Goal: Task Accomplishment & Management: Complete application form

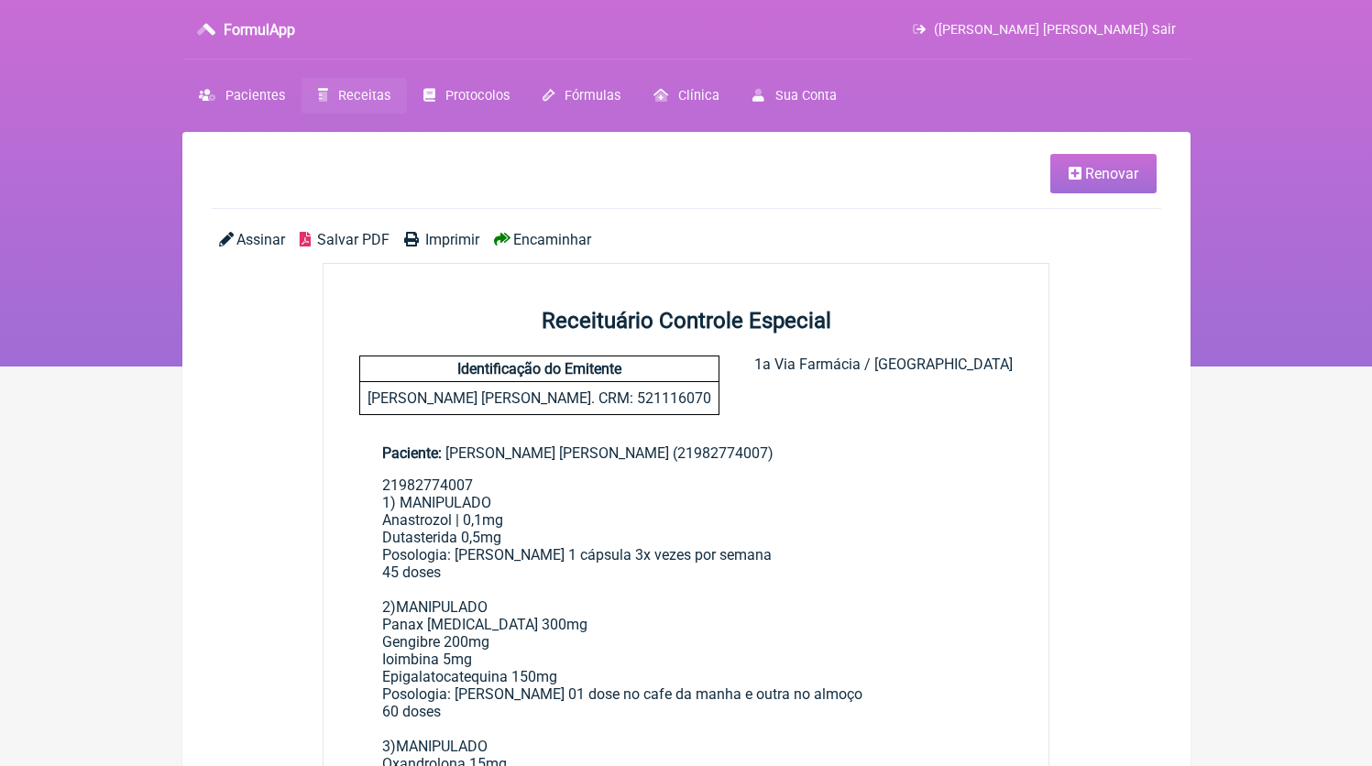
click at [352, 88] on span "Receitas" at bounding box center [364, 96] width 52 height 16
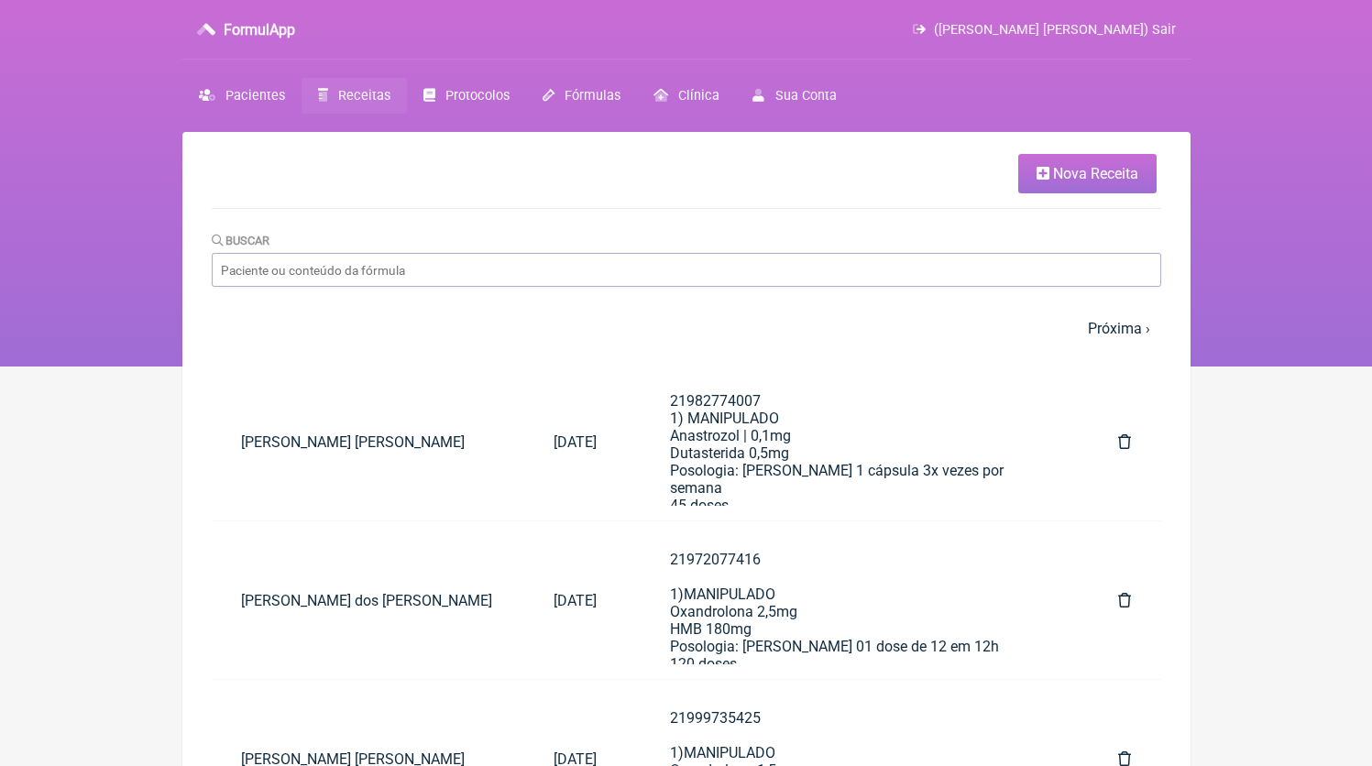
click at [1043, 171] on icon at bounding box center [1042, 173] width 13 height 15
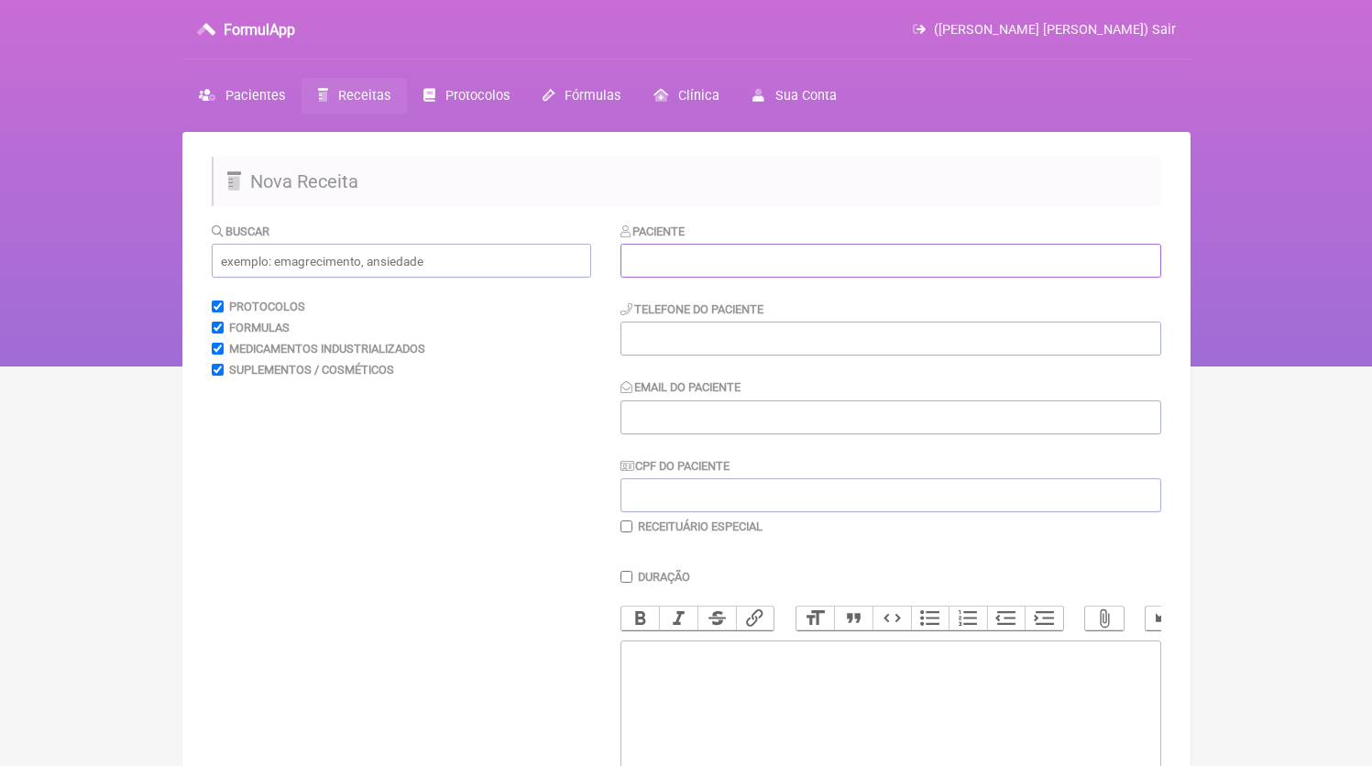
click at [731, 274] on input "text" at bounding box center [890, 261] width 541 height 34
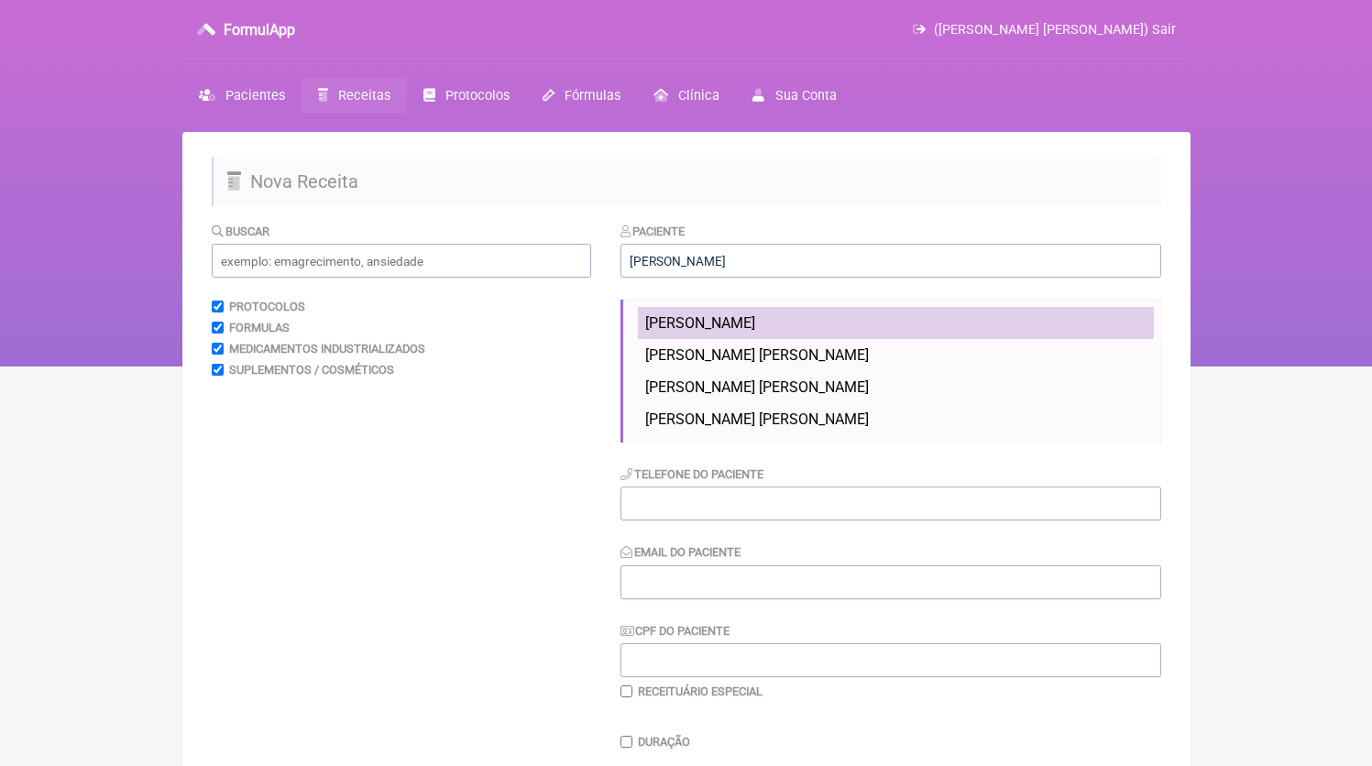
click at [752, 321] on span "Paula Calvo Villas" at bounding box center [700, 322] width 110 height 17
type input "Paula Calvo Villas"
type input "21982900900"
type input "[EMAIL_ADDRESS][DOMAIN_NAME]"
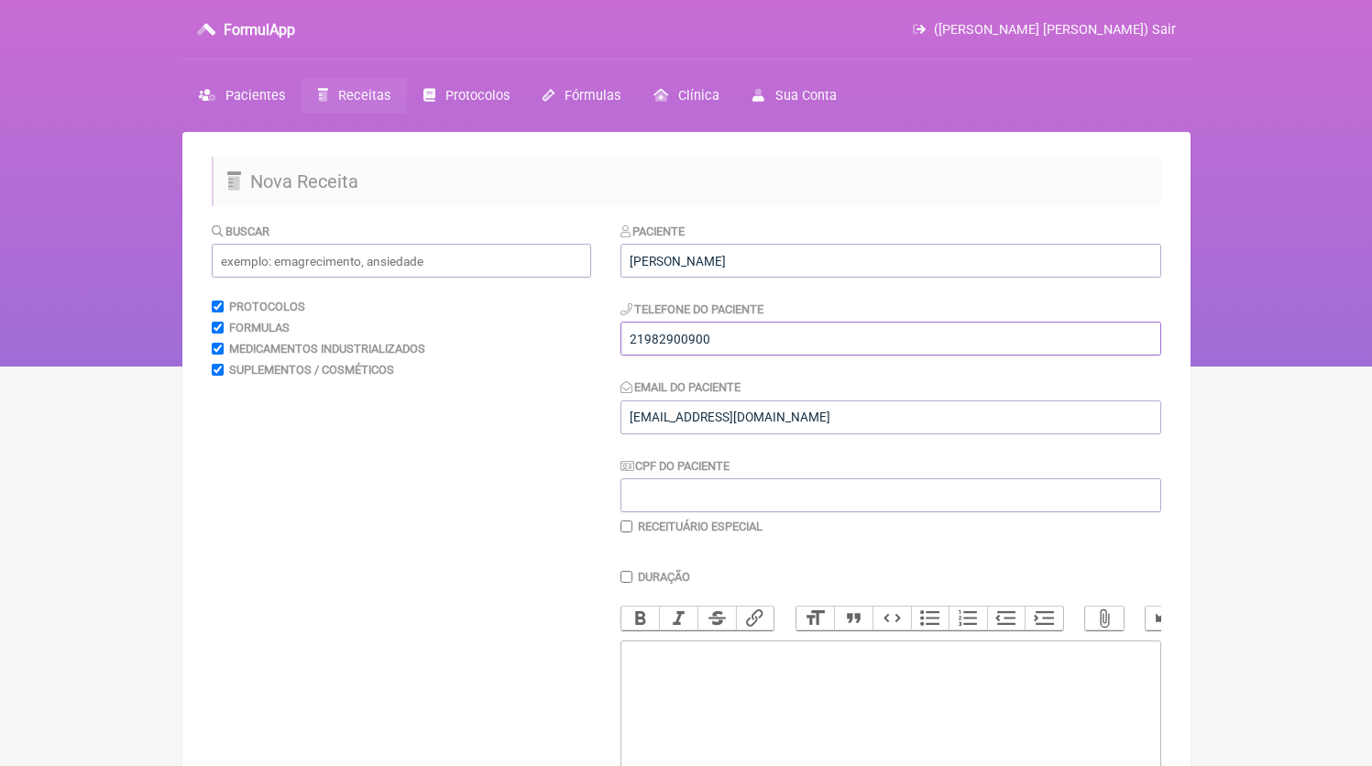
click at [745, 345] on input "21982900900" at bounding box center [890, 339] width 541 height 34
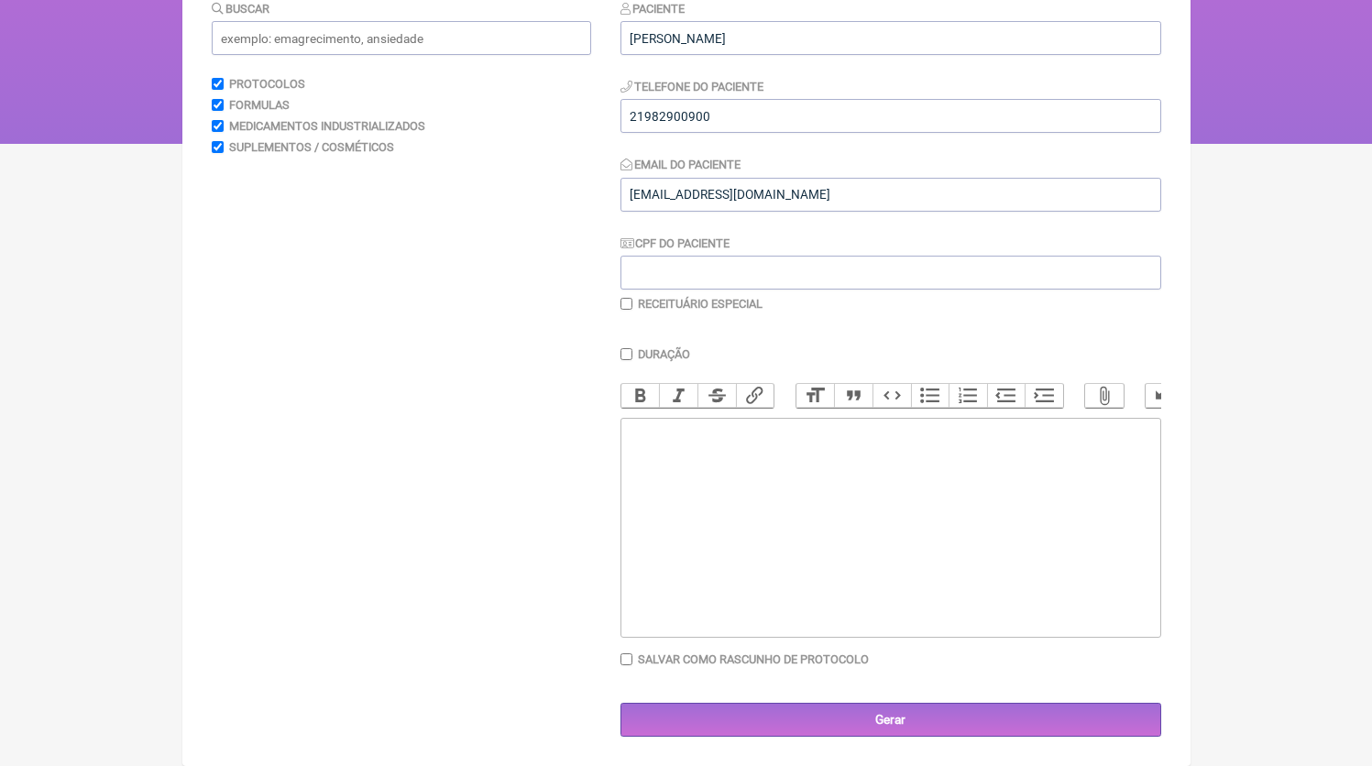
click at [761, 579] on trix-editor at bounding box center [890, 528] width 541 height 220
paste trix-editor "<div>21982900900</div>"
type trix-editor "<div>21982900900<br><br><br></div>"
click at [416, 21] on input "text" at bounding box center [401, 38] width 379 height 34
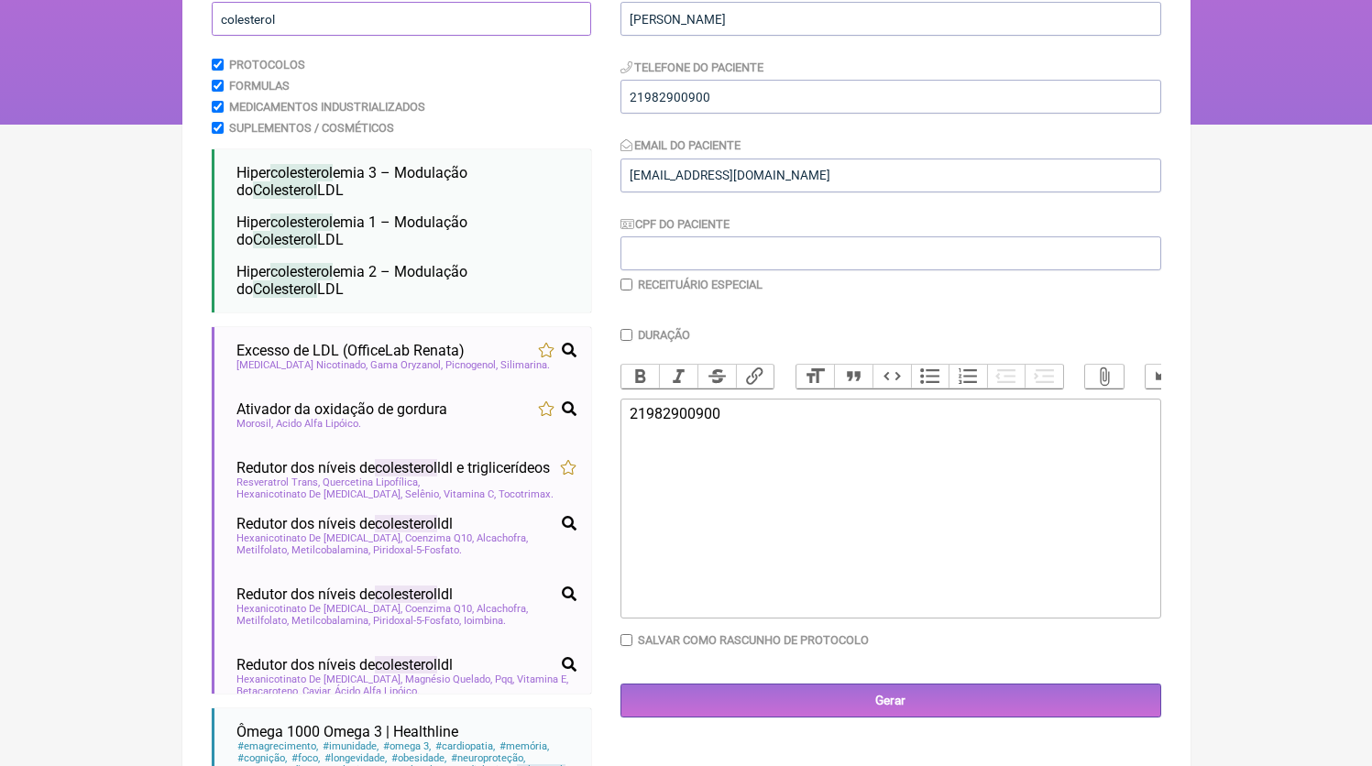
scroll to position [308, 0]
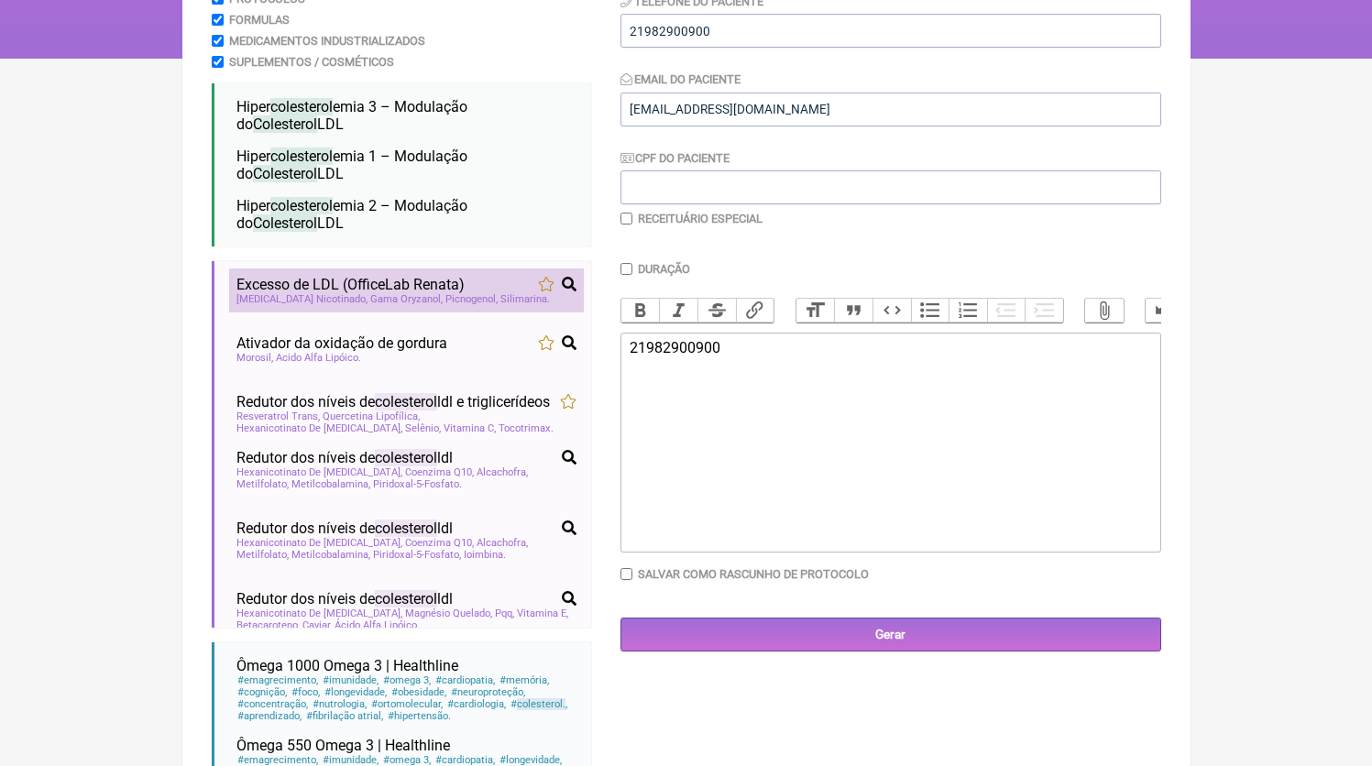
type input "colesterol"
click at [445, 305] on span "Picnogenol" at bounding box center [471, 299] width 52 height 12
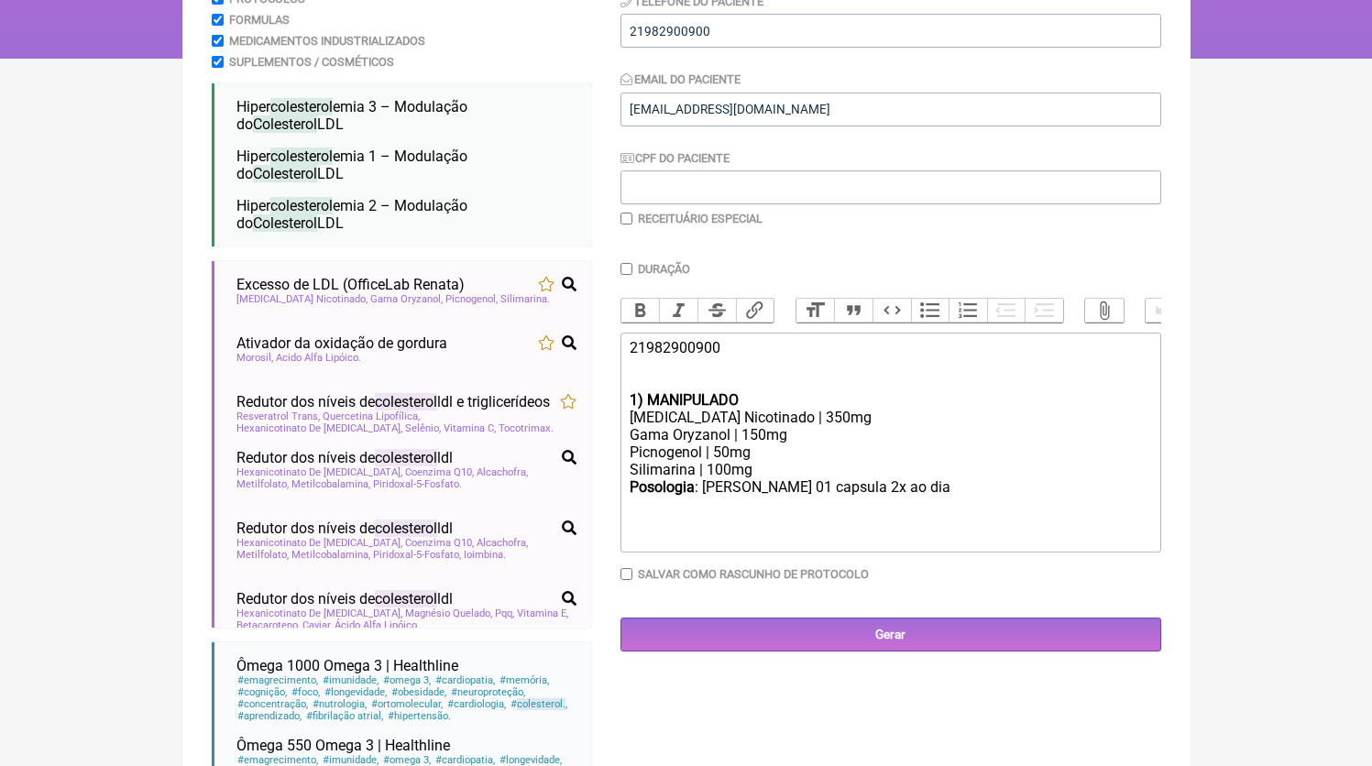
drag, startPoint x: 753, startPoint y: 450, endPoint x: 769, endPoint y: 457, distance: 17.2
click at [754, 443] on div "Gama Oryzanol | 150mg" at bounding box center [889, 434] width 520 height 17
click at [805, 478] on div "Silimarina | 100mg" at bounding box center [889, 469] width 520 height 17
click at [1006, 532] on div "Posologia : tomar 01 capsula 2x ao dia ㅤ" at bounding box center [889, 514] width 520 height 37
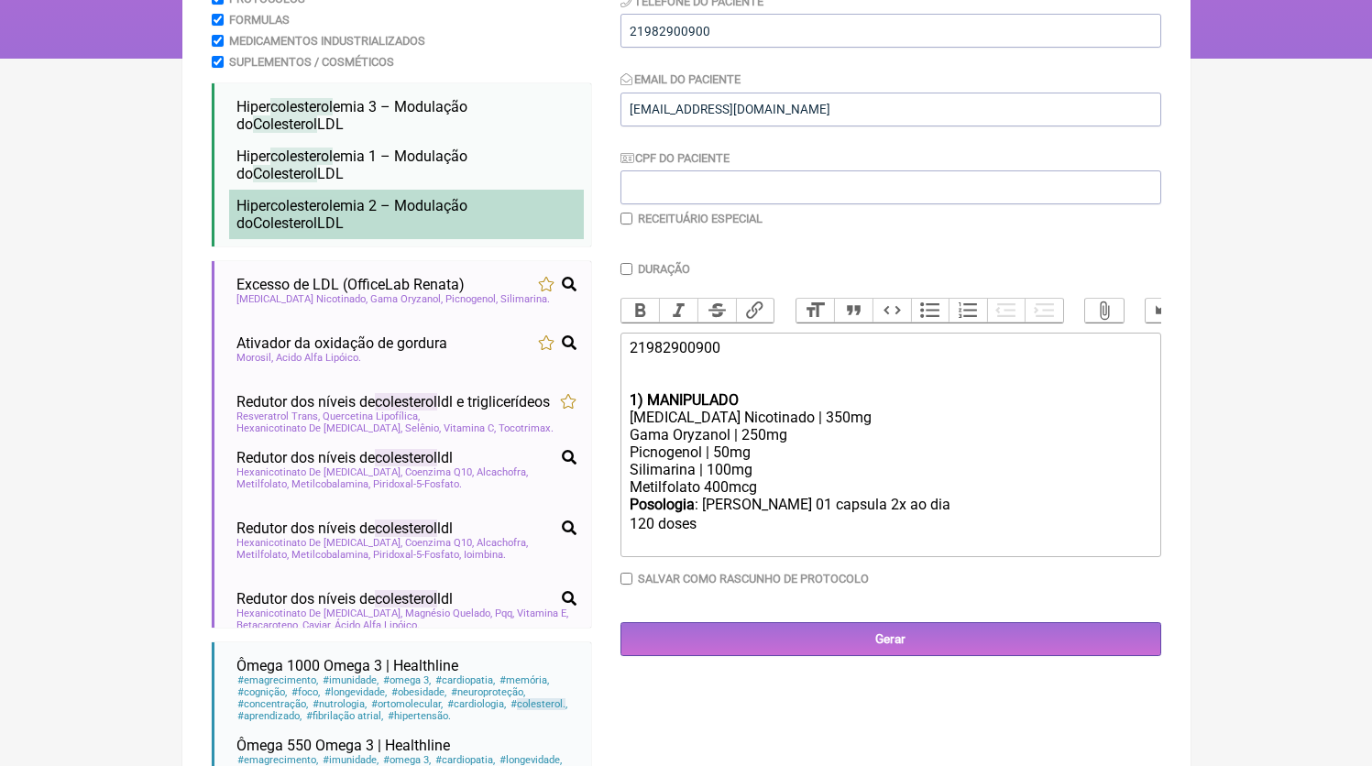
type trix-editor "<div>21982900900<br><br><br></div><div><strong>1) MANIPULADO</strong></div><div…"
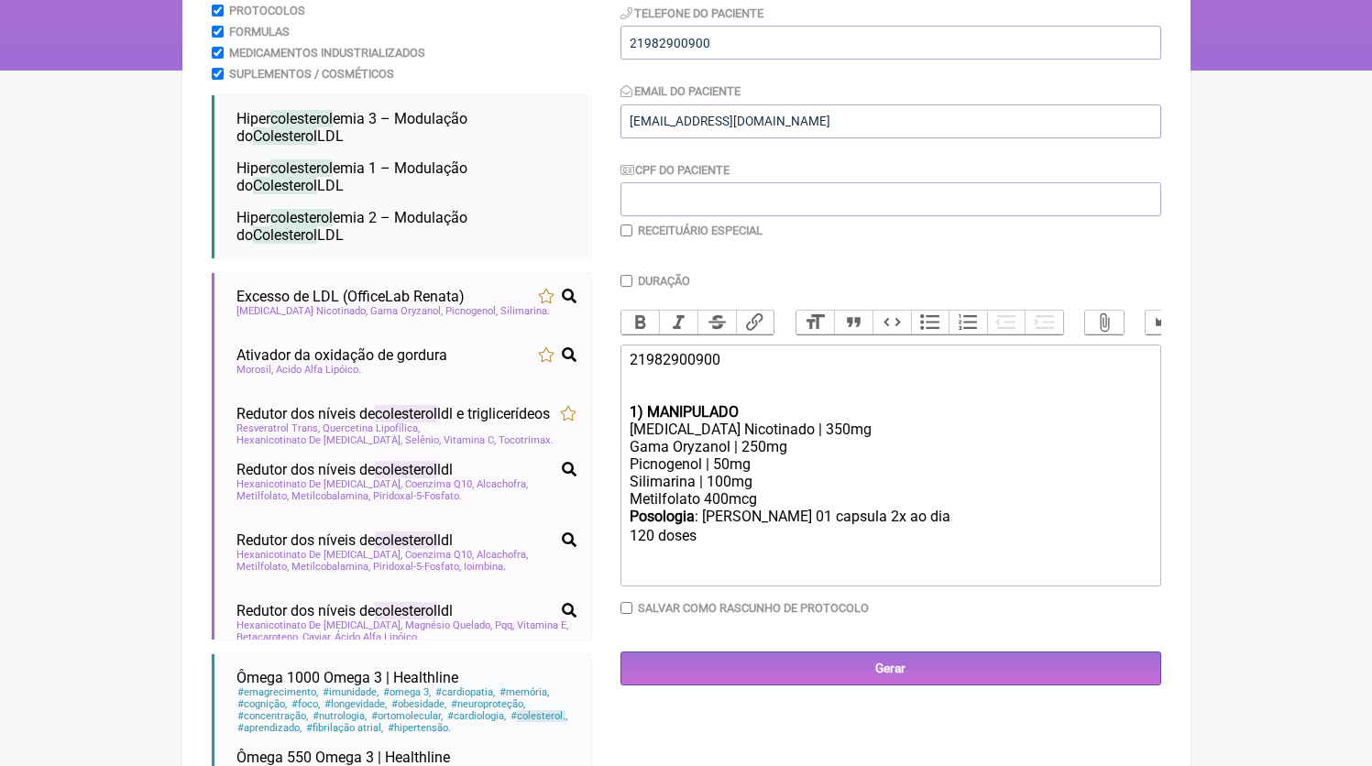
scroll to position [190, 0]
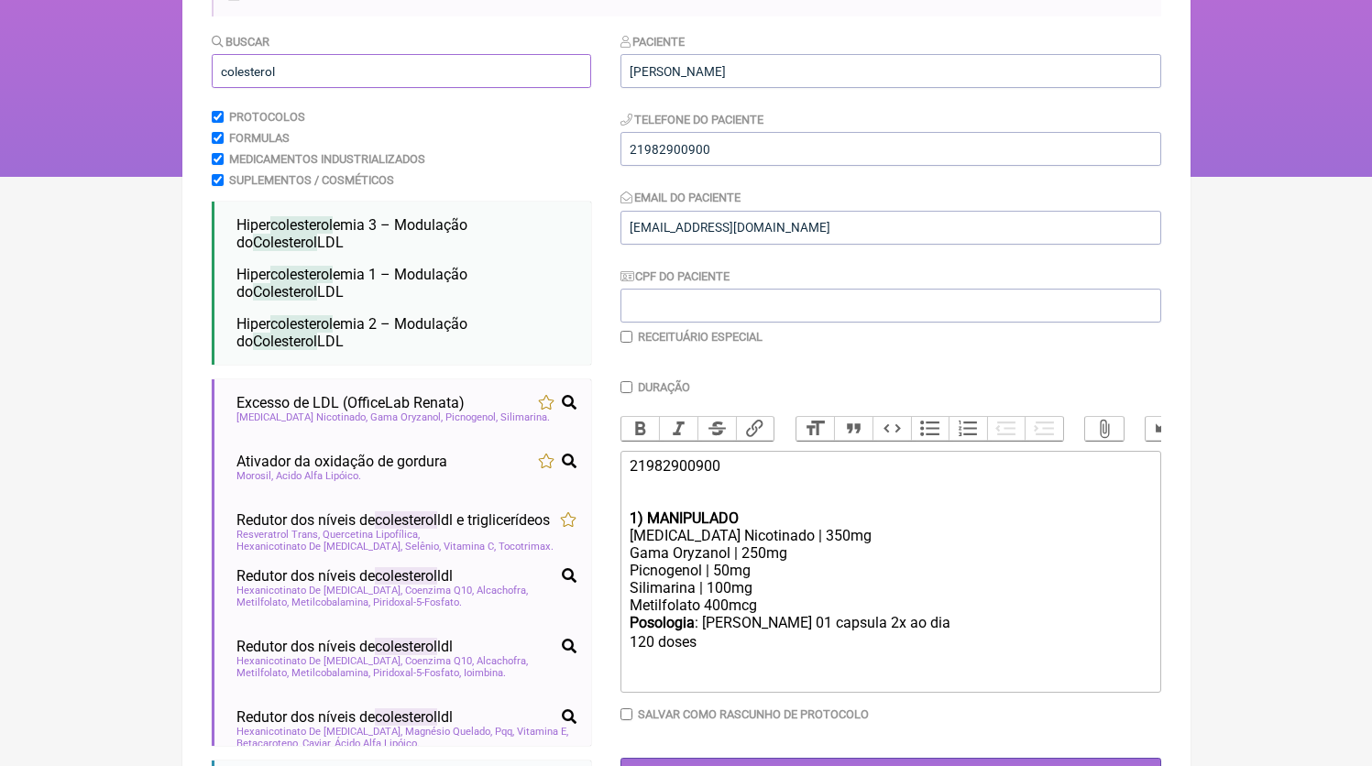
click at [324, 71] on input "colesterol" at bounding box center [401, 71] width 379 height 34
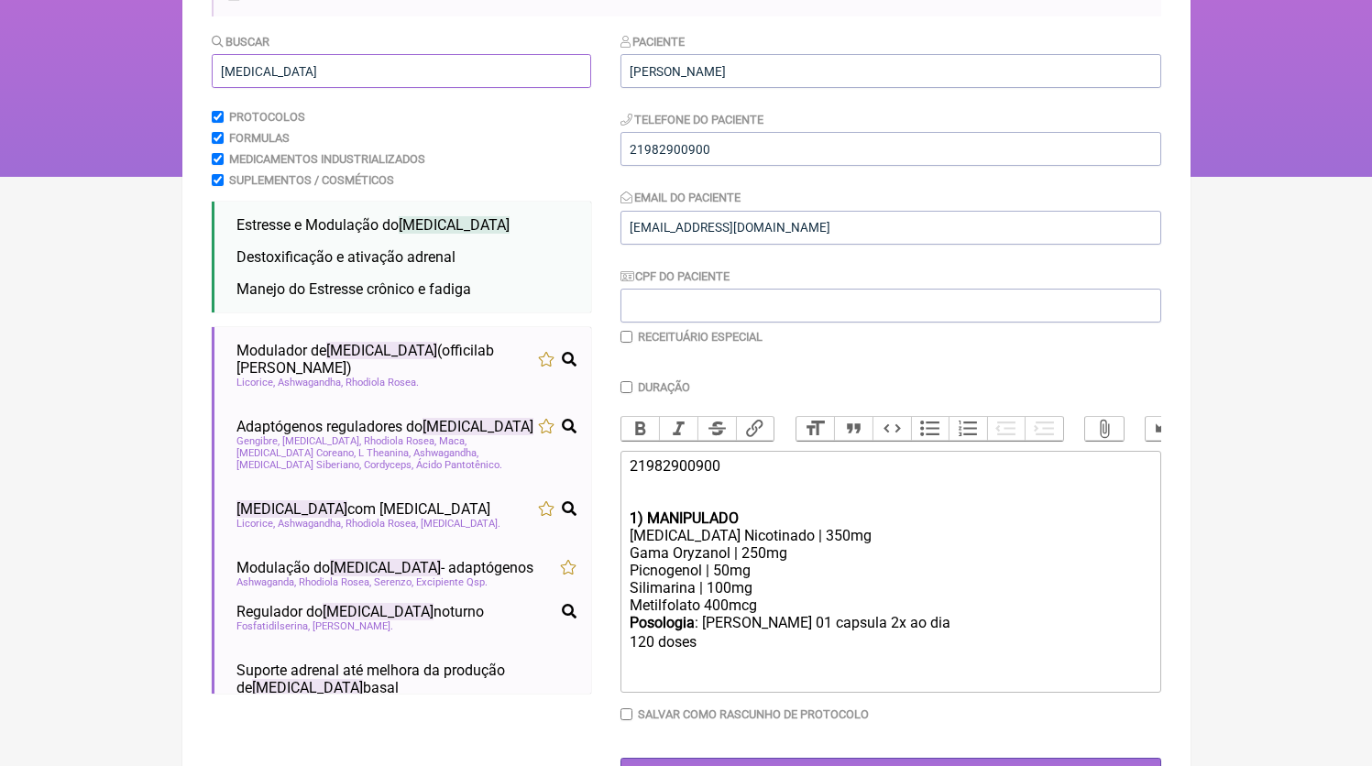
scroll to position [262, 0]
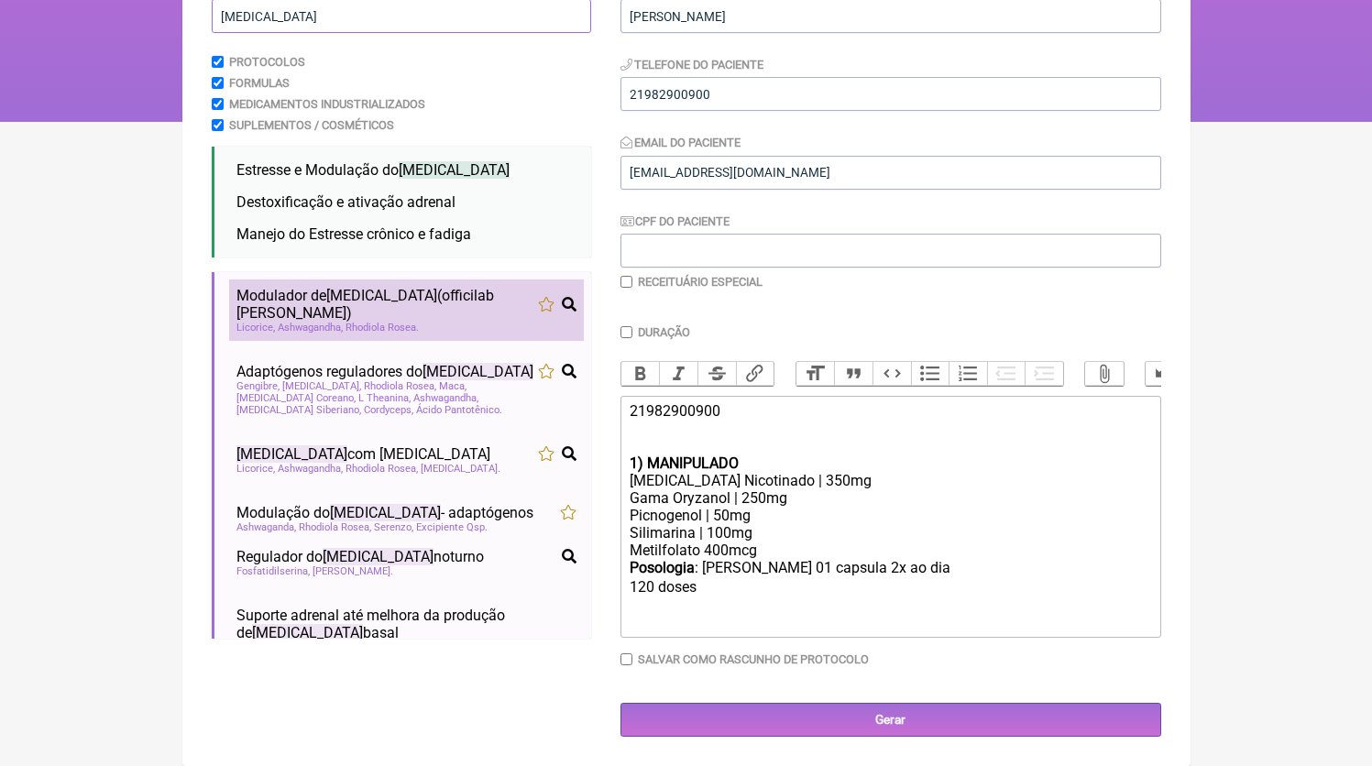
type input "cortisol"
click at [294, 306] on li "Modulador de cortisol (officilab Renata) cortisol Licorice Ashwagandha Rhodiola…" at bounding box center [406, 309] width 355 height 61
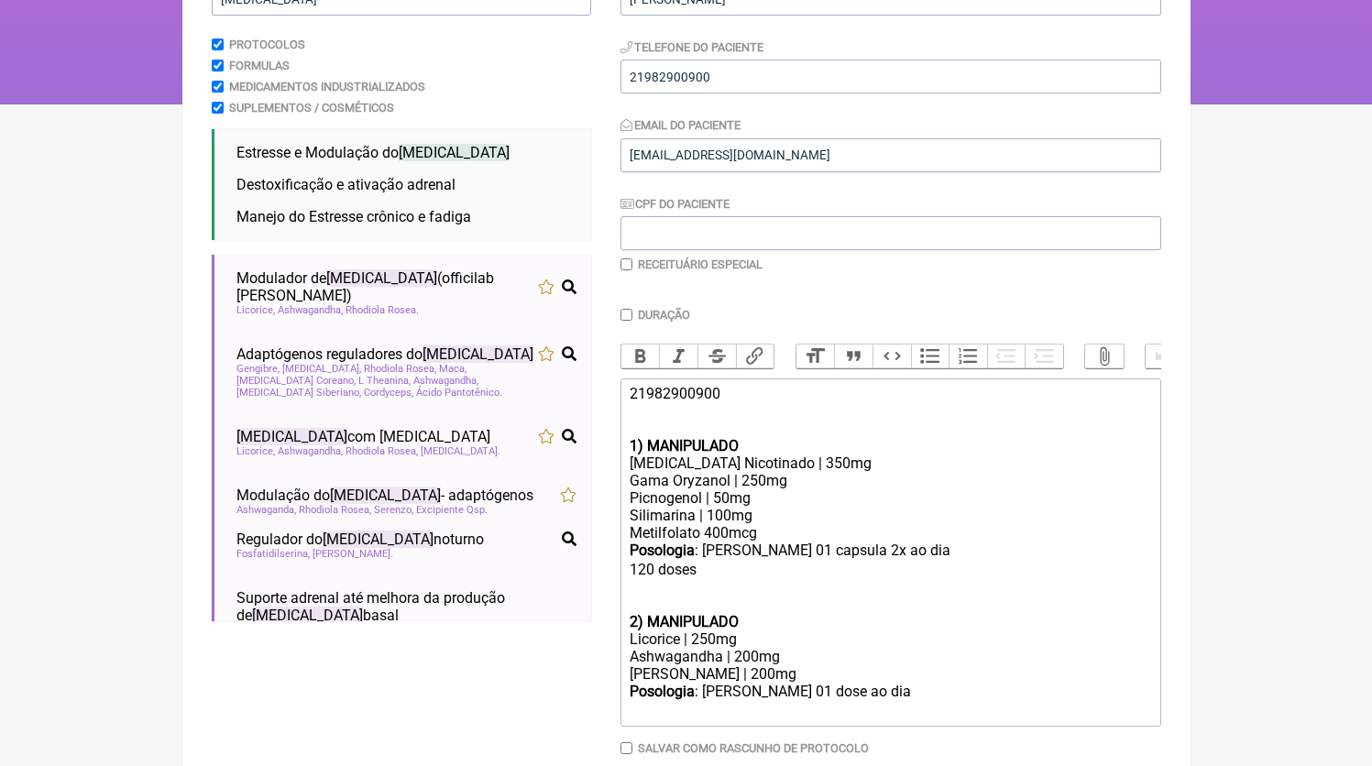
click at [767, 612] on div "Posologia : tomar 01 capsula 2x ao dia ㅤ 120 doses" at bounding box center [889, 577] width 520 height 71
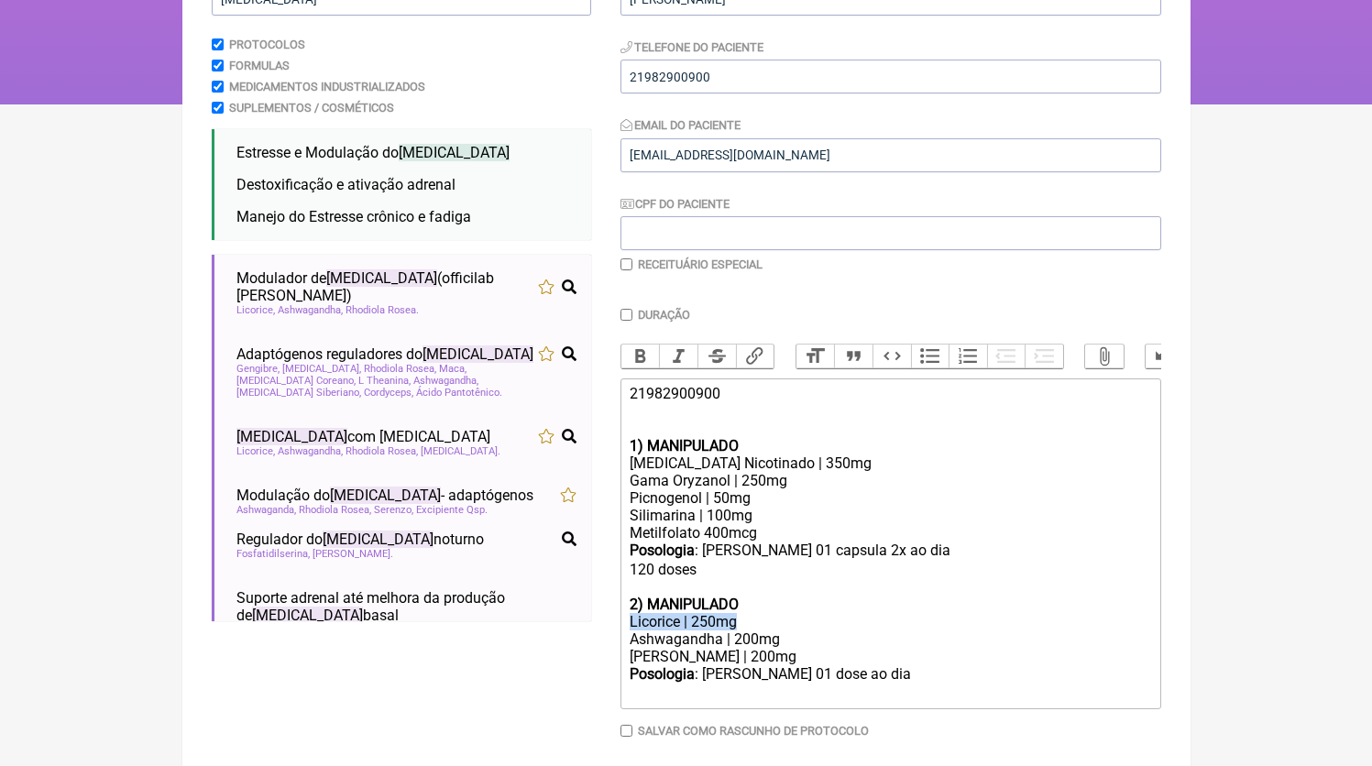
drag, startPoint x: 804, startPoint y: 630, endPoint x: 596, endPoint y: 643, distance: 208.4
click at [596, 643] on form "Buscar cortisol Protocolos Formulas Medicamentos Industrializados Suplementos /…" at bounding box center [686, 384] width 949 height 848
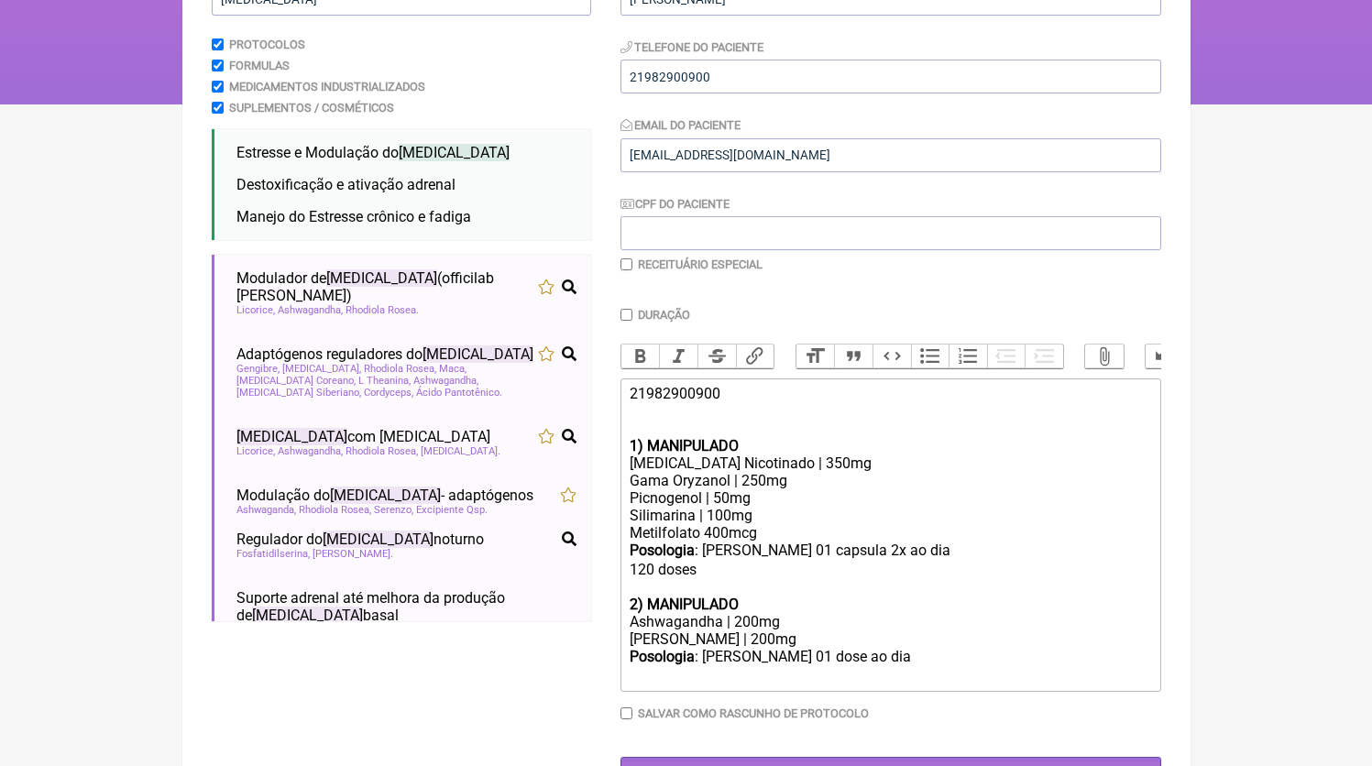
drag, startPoint x: 826, startPoint y: 659, endPoint x: 622, endPoint y: 662, distance: 203.4
click at [622, 662] on trix-editor "21982900900 1) MANIPULADO Inositol Nicotinado | 350mg Gama Oryzanol | 250mg Pic…" at bounding box center [890, 534] width 541 height 313
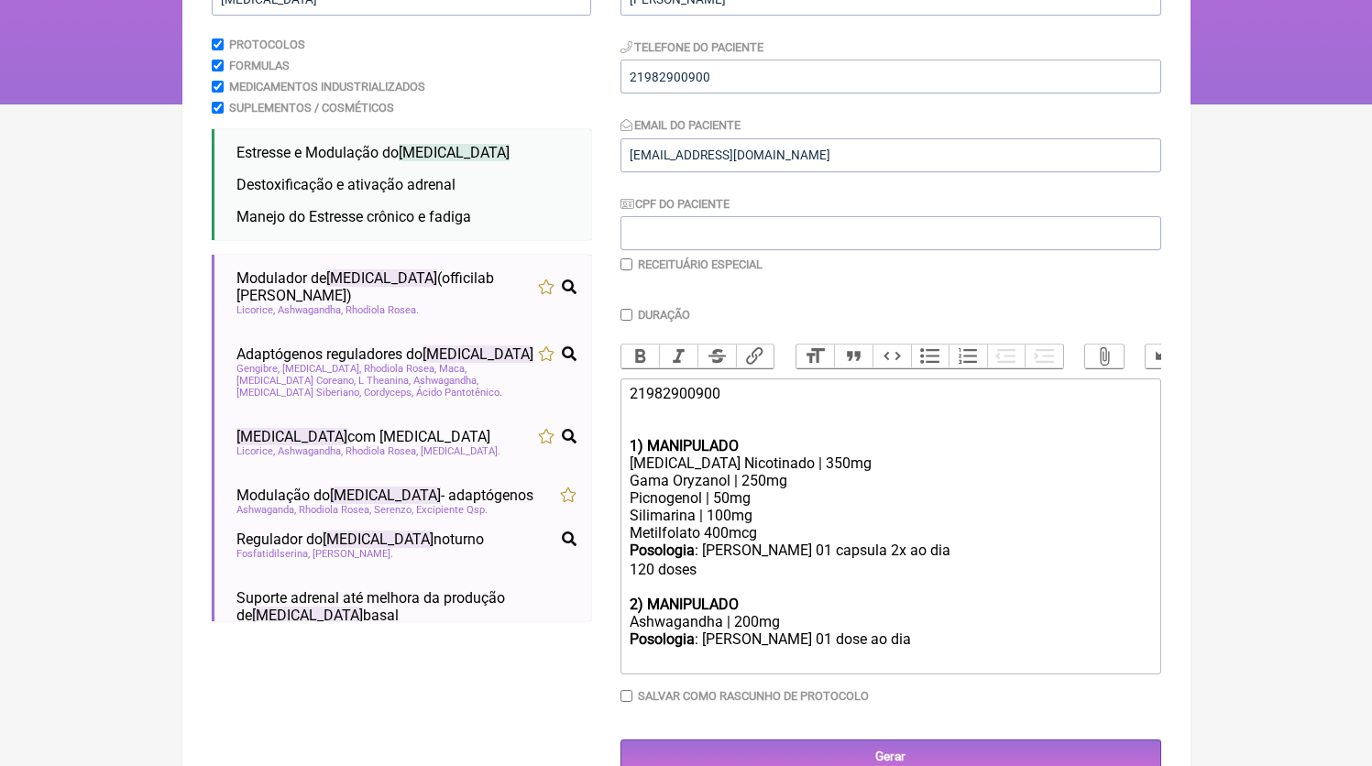
click at [742, 630] on div "Ashwagandha | 200mg" at bounding box center [889, 621] width 520 height 17
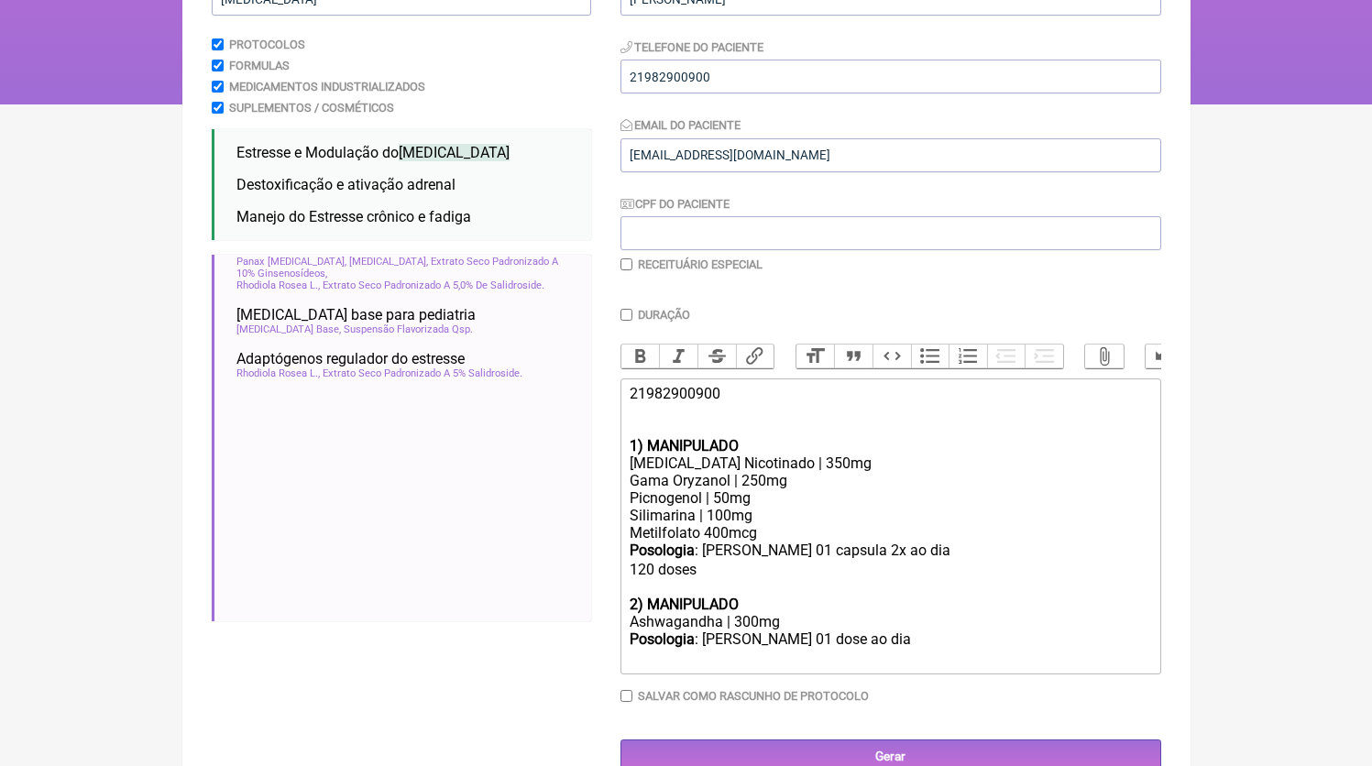
scroll to position [1652, 0]
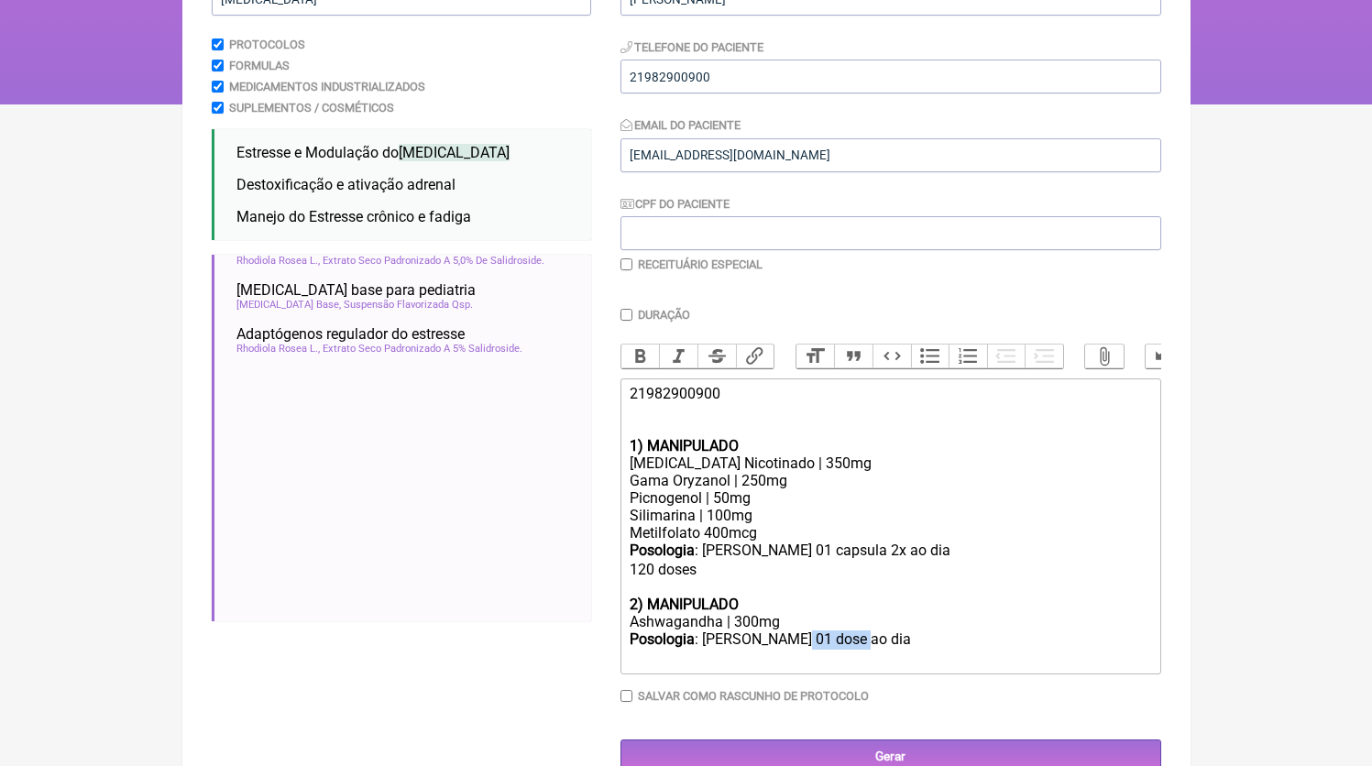
drag, startPoint x: 805, startPoint y: 661, endPoint x: 884, endPoint y: 659, distance: 78.8
click at [886, 661] on div "Posologia : Tomar 01 dose ao dia ㅤ" at bounding box center [889, 648] width 520 height 37
click at [782, 569] on div "Posologia : tomar 01 capsula 2x ao dia ㅤ 120 doses" at bounding box center [889, 569] width 520 height 54
click at [783, 570] on div "Posologia : tomar 01 capsula 2x ao dia ㅤ 120 doses" at bounding box center [889, 569] width 520 height 54
click at [840, 665] on div "Posologia : Tomar 01 dose 2x ao dia" at bounding box center [889, 647] width 520 height 35
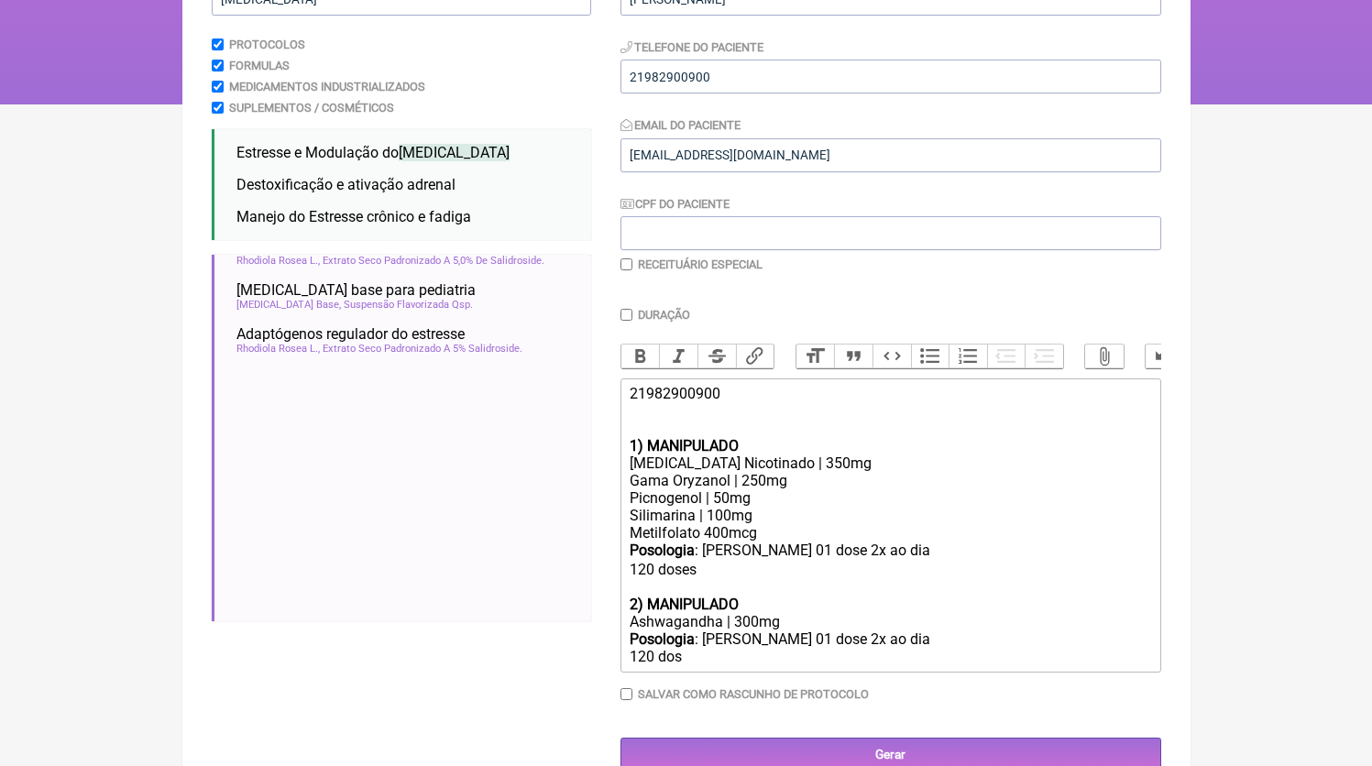
type trix-editor "<div>21982900900<br><br><br></div><div><strong>1) MANIPULADO</strong></div><div…"
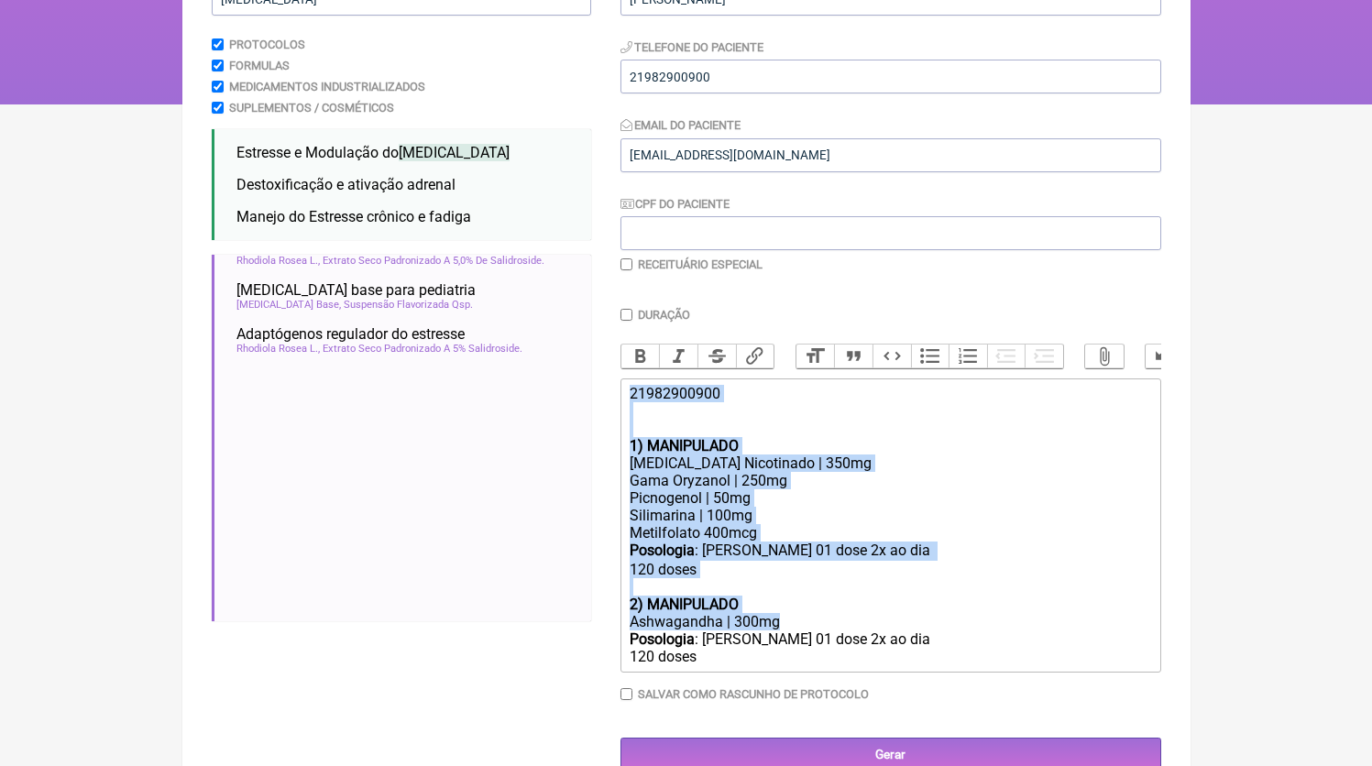
copy trix-editor "21982900900 1) MANIPULADO Inositol Nicotinado | 350mg Gama Oryzanol | 250mg Pic…"
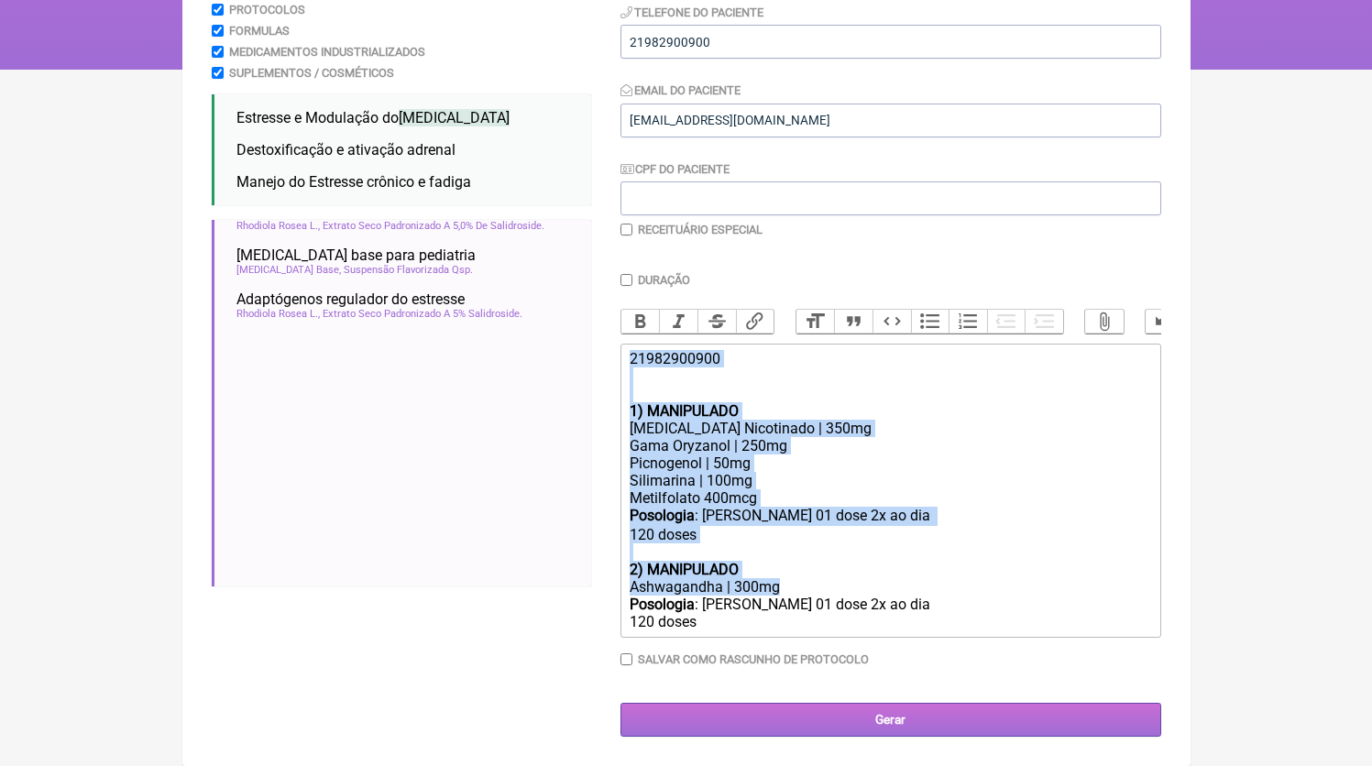
click at [943, 717] on input "Gerar" at bounding box center [890, 720] width 541 height 34
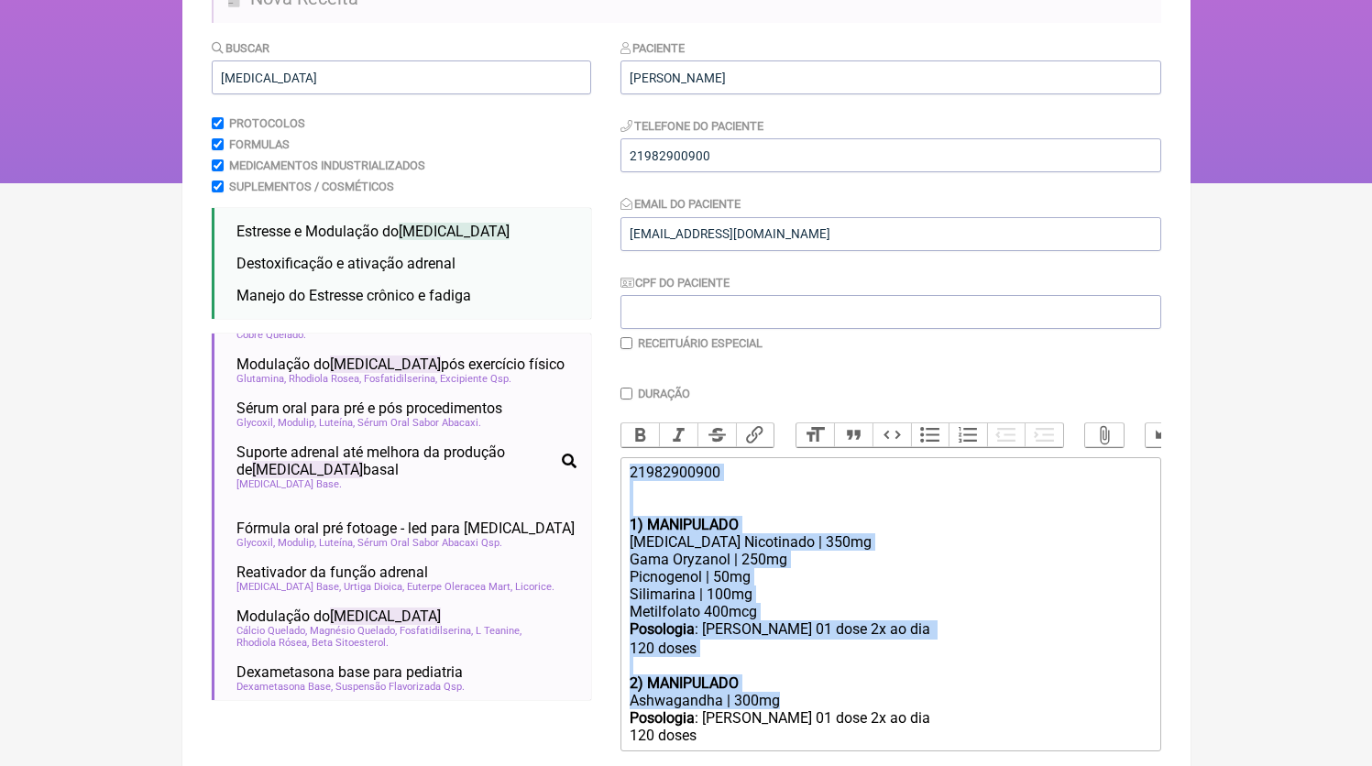
scroll to position [89, 0]
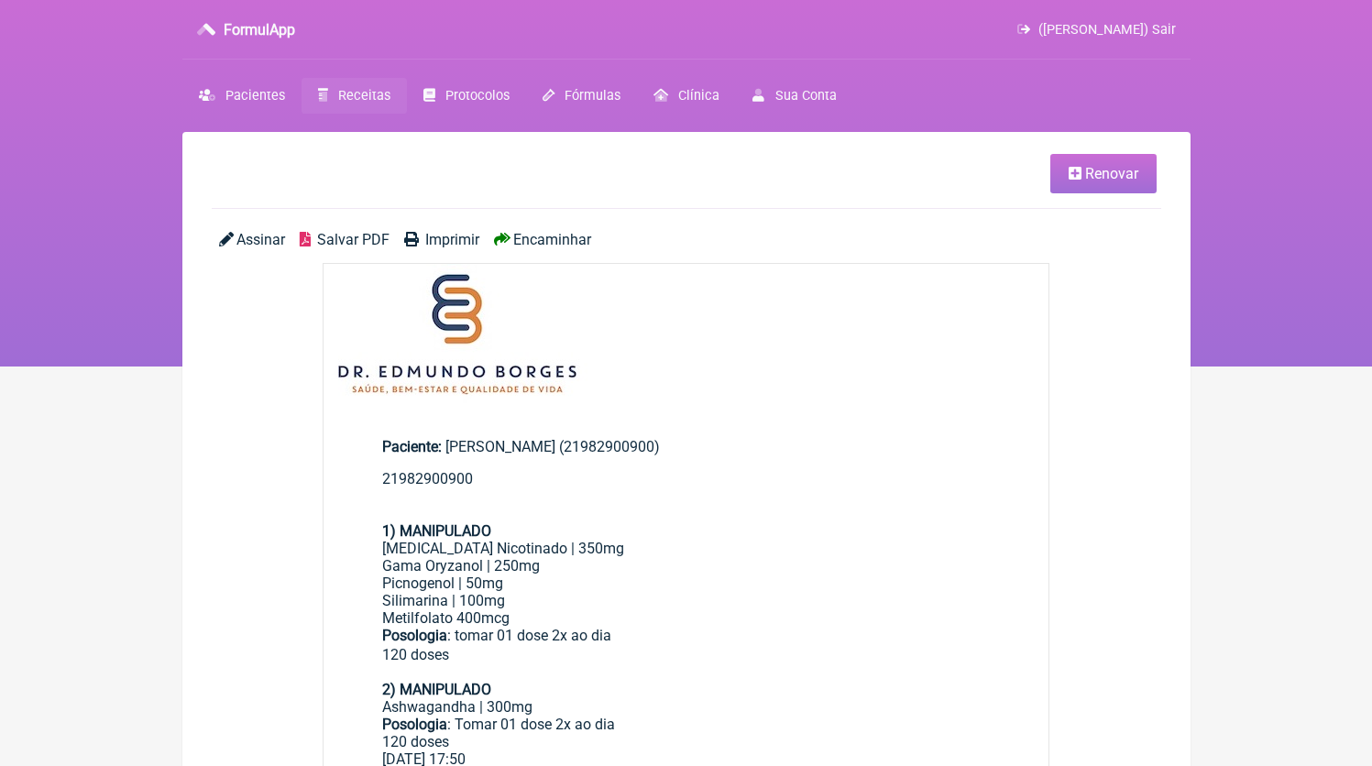
click at [363, 237] on span "Salvar PDF" at bounding box center [353, 239] width 72 height 17
